Goal: Information Seeking & Learning: Find specific page/section

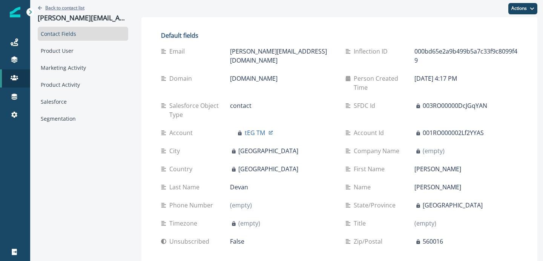
click at [61, 7] on p "Back to contact list" at bounding box center [64, 8] width 39 height 6
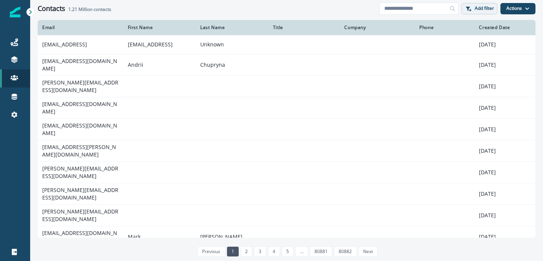
click at [485, 10] on p "Add filter" at bounding box center [484, 8] width 19 height 5
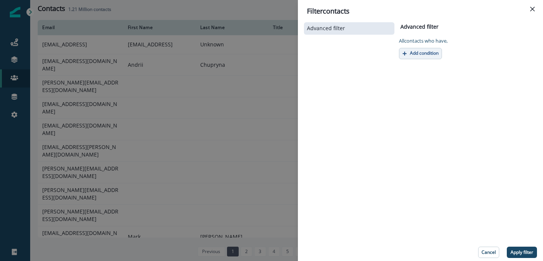
click at [424, 51] on p "Add condition" at bounding box center [424, 53] width 29 height 5
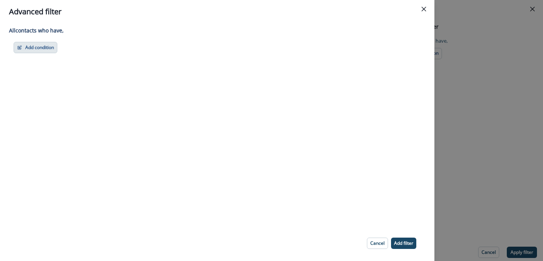
click at [34, 44] on button "Add condition" at bounding box center [36, 47] width 44 height 11
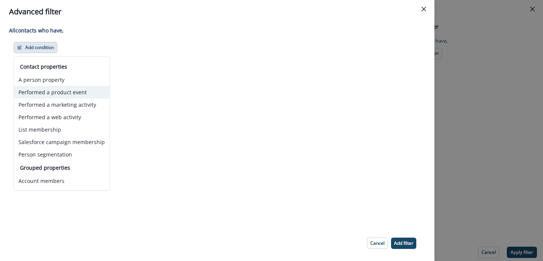
click at [51, 90] on button "Performed a product event" at bounding box center [61, 92] width 95 height 12
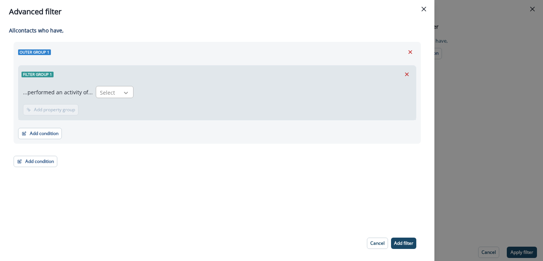
click at [120, 90] on div at bounding box center [126, 93] width 13 height 8
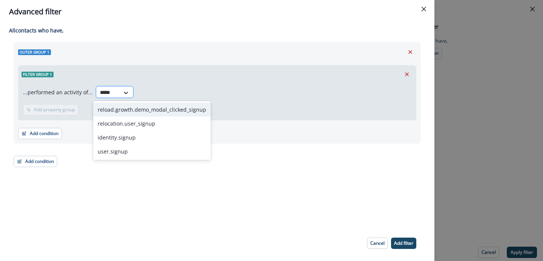
type input "******"
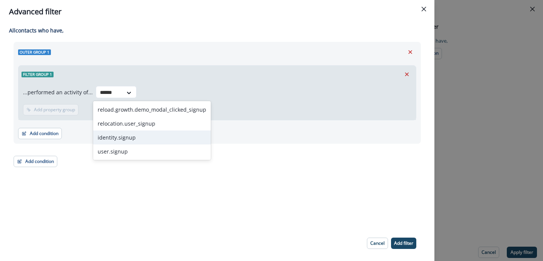
click at [115, 136] on div "identity.signup" at bounding box center [152, 137] width 118 height 14
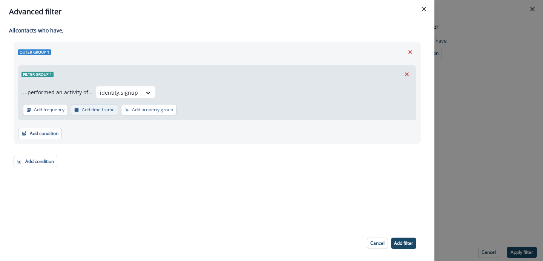
click at [102, 110] on p "Add time frame" at bounding box center [98, 109] width 33 height 5
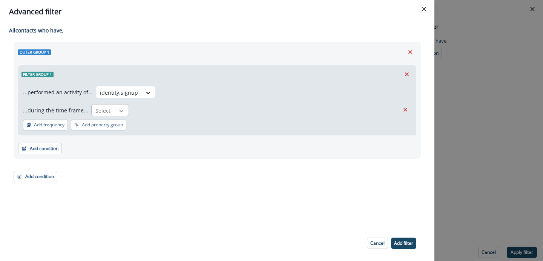
click at [115, 109] on div at bounding box center [121, 111] width 13 height 8
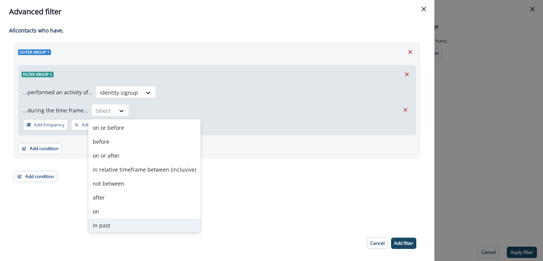
click at [106, 222] on div "in past" at bounding box center [144, 225] width 112 height 14
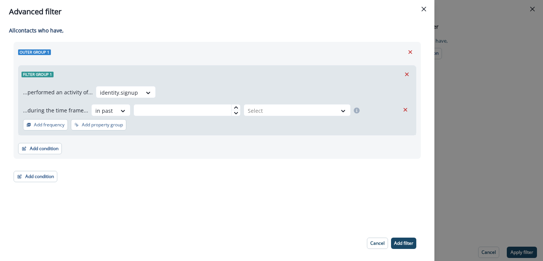
click at [234, 105] on icon at bounding box center [236, 107] width 5 height 5
type input "*"
click at [265, 106] on div at bounding box center [290, 110] width 85 height 9
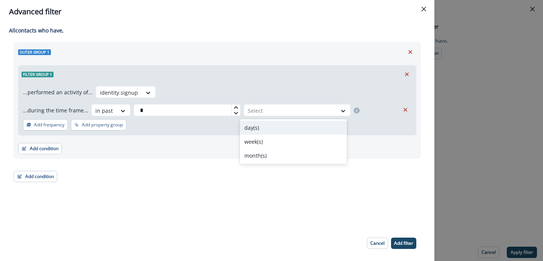
click at [261, 126] on div "day(s)" at bounding box center [293, 128] width 107 height 14
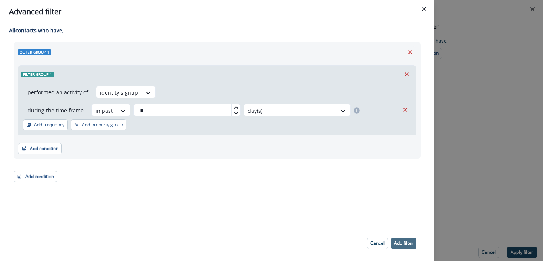
click at [409, 244] on p "Add filter" at bounding box center [403, 243] width 19 height 5
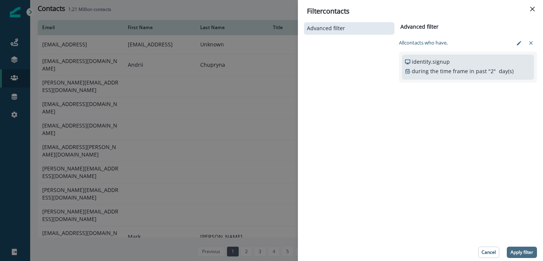
click at [517, 247] on button "Apply filter" at bounding box center [522, 252] width 30 height 11
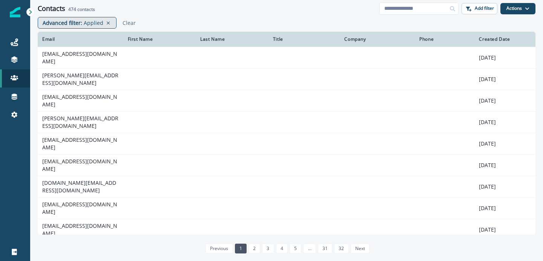
click at [86, 28] on div "Advanced filter : Applied" at bounding box center [77, 23] width 79 height 12
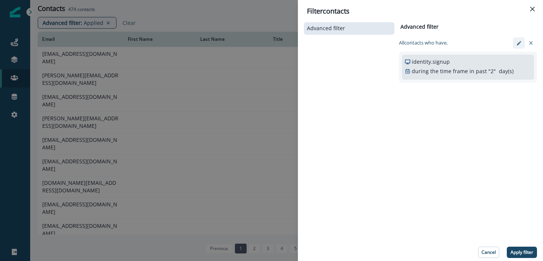
click at [517, 40] on icon "edit-filter" at bounding box center [519, 43] width 6 height 6
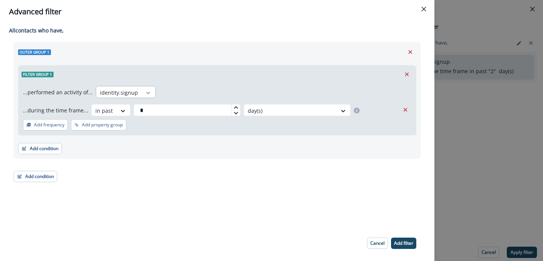
click at [147, 95] on div at bounding box center [148, 93] width 13 height 8
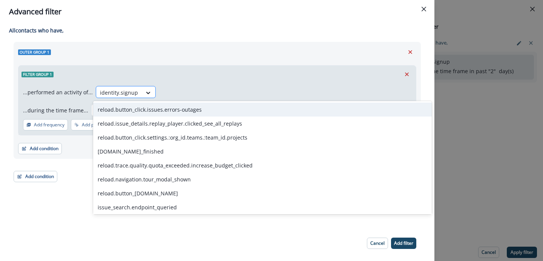
click at [129, 94] on div at bounding box center [119, 92] width 38 height 9
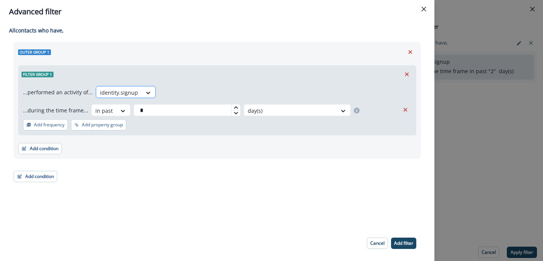
click at [129, 94] on div at bounding box center [119, 92] width 38 height 9
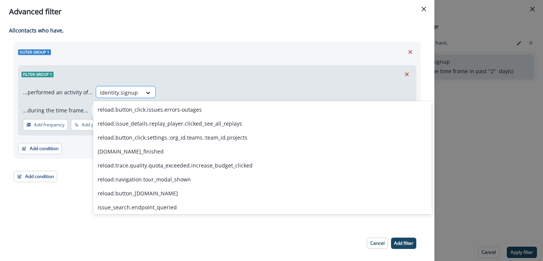
type input "*"
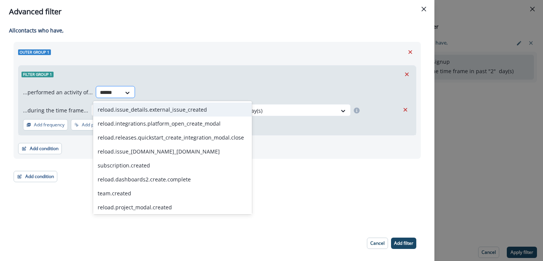
type input "*******"
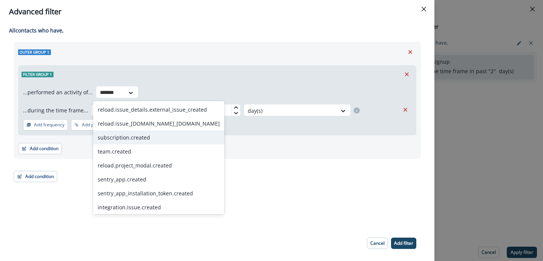
click at [132, 136] on div "subscription.created" at bounding box center [158, 137] width 131 height 14
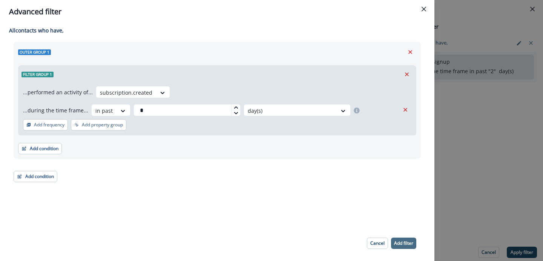
click at [402, 241] on p "Add filter" at bounding box center [403, 243] width 19 height 5
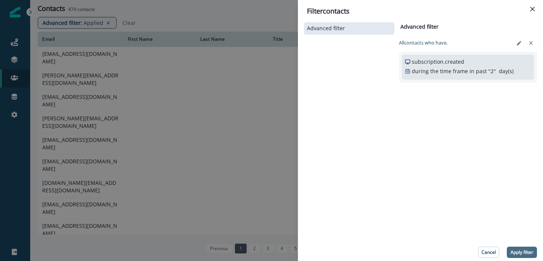
click at [520, 247] on button "Apply filter" at bounding box center [522, 252] width 30 height 11
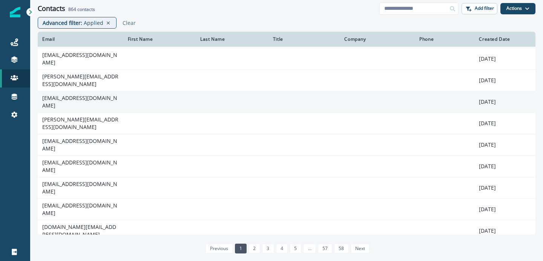
scroll to position [95, 0]
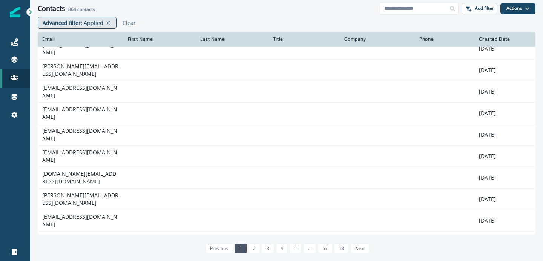
click at [92, 22] on p "Applied" at bounding box center [94, 23] width 20 height 8
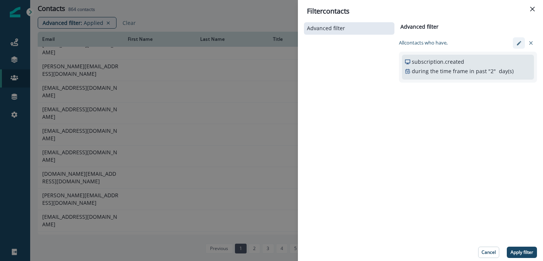
click at [518, 43] on icon "edit-filter" at bounding box center [519, 43] width 6 height 6
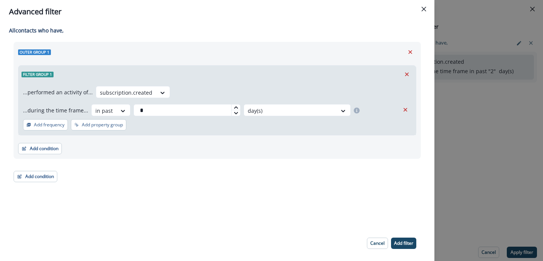
click at [234, 106] on icon at bounding box center [236, 107] width 5 height 5
type input "*"
click at [396, 241] on p "Add filter" at bounding box center [403, 243] width 19 height 5
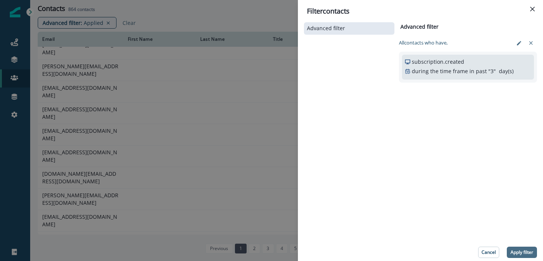
click at [513, 252] on p "Apply filter" at bounding box center [522, 252] width 23 height 5
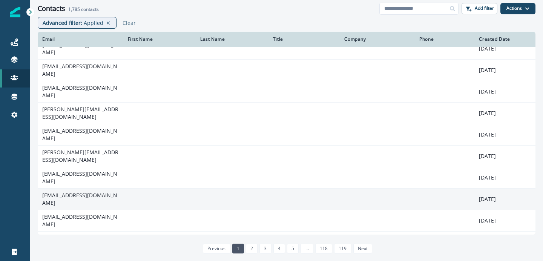
scroll to position [98, 0]
